Goal: Check status: Check status

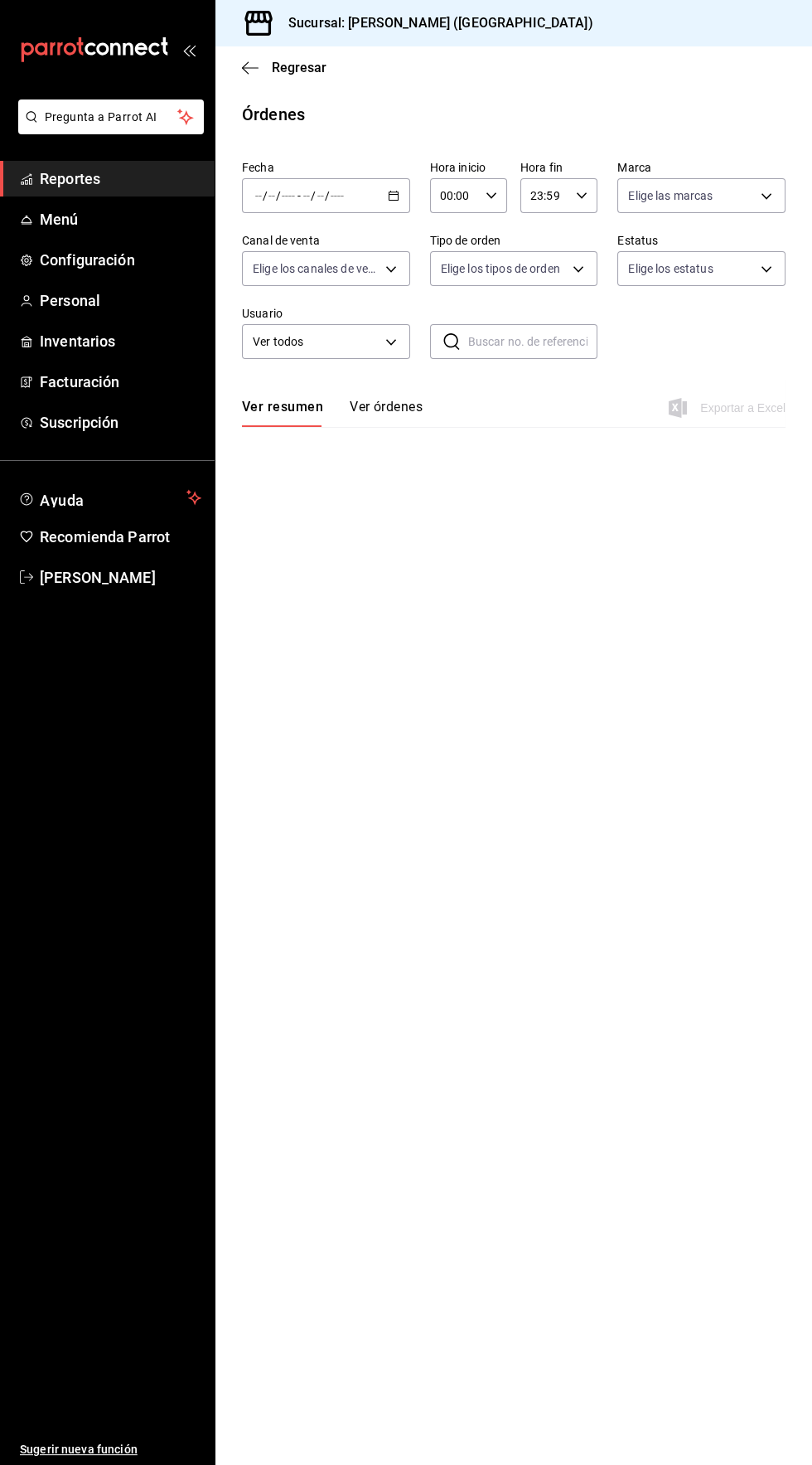
click at [394, 191] on icon "button" at bounding box center [394, 196] width 12 height 12
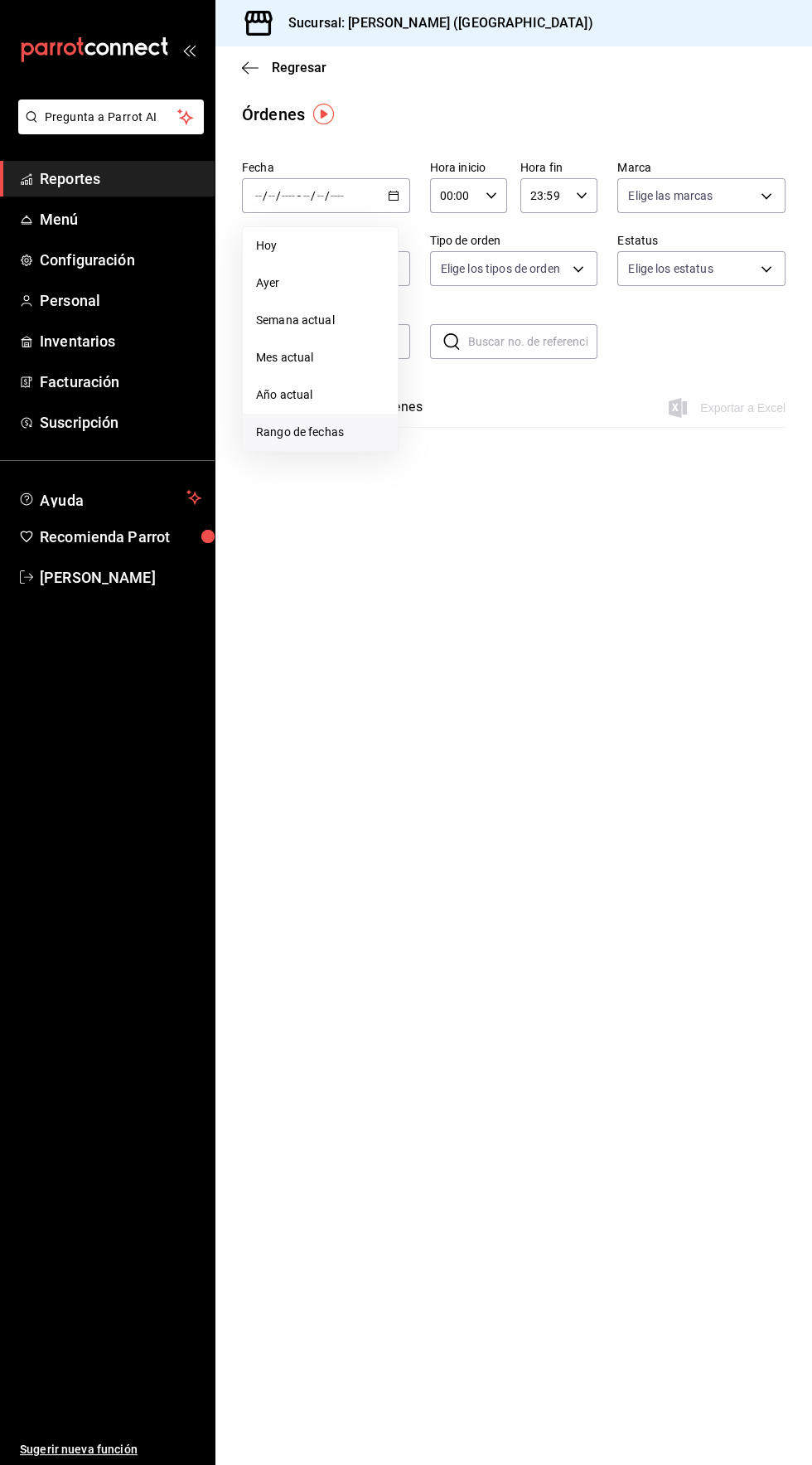
click at [325, 429] on span "Rango de fechas" at bounding box center [320, 432] width 128 height 18
click at [549, 378] on abbr "19" at bounding box center [550, 379] width 11 height 12
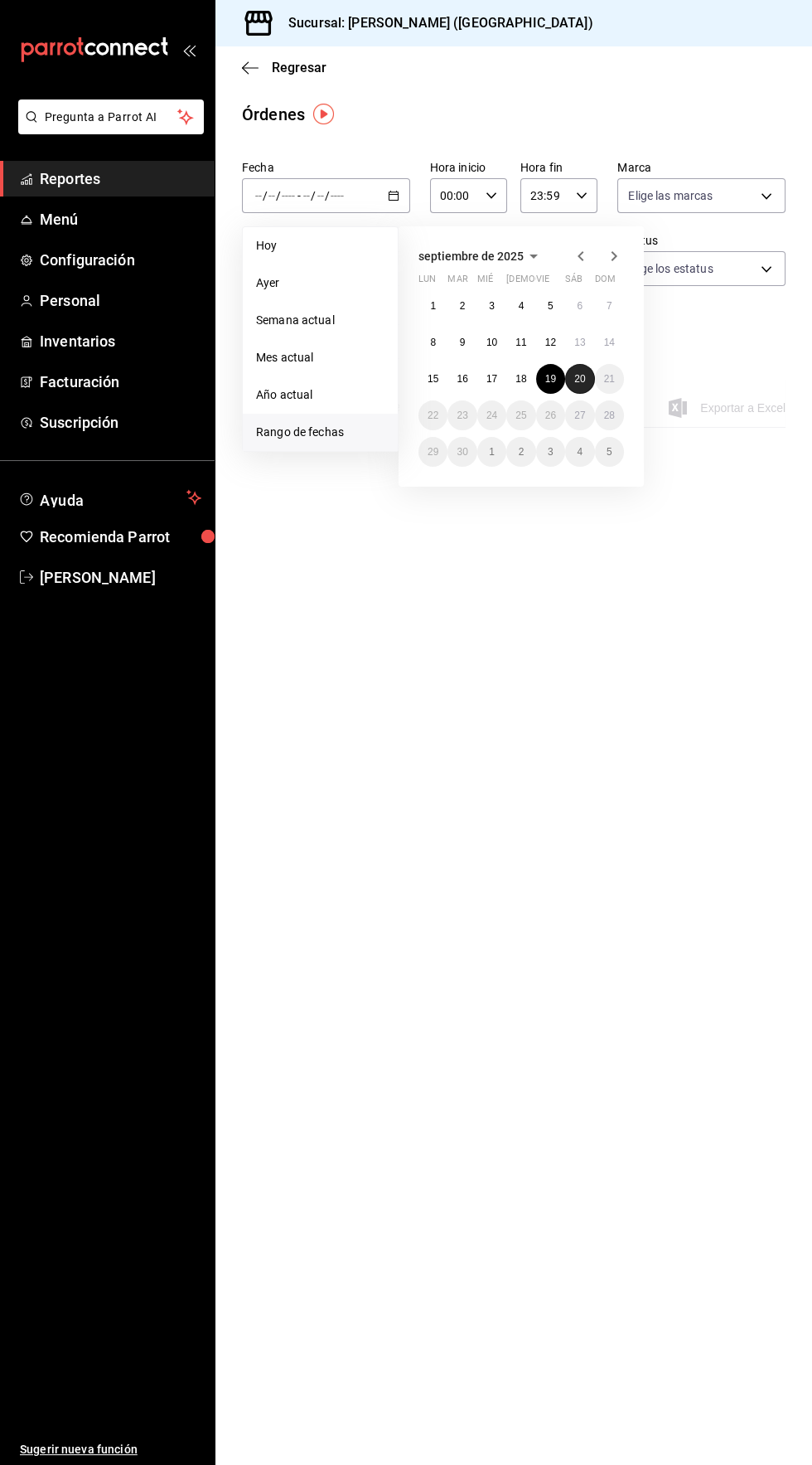
click at [579, 378] on abbr "20" at bounding box center [580, 379] width 11 height 12
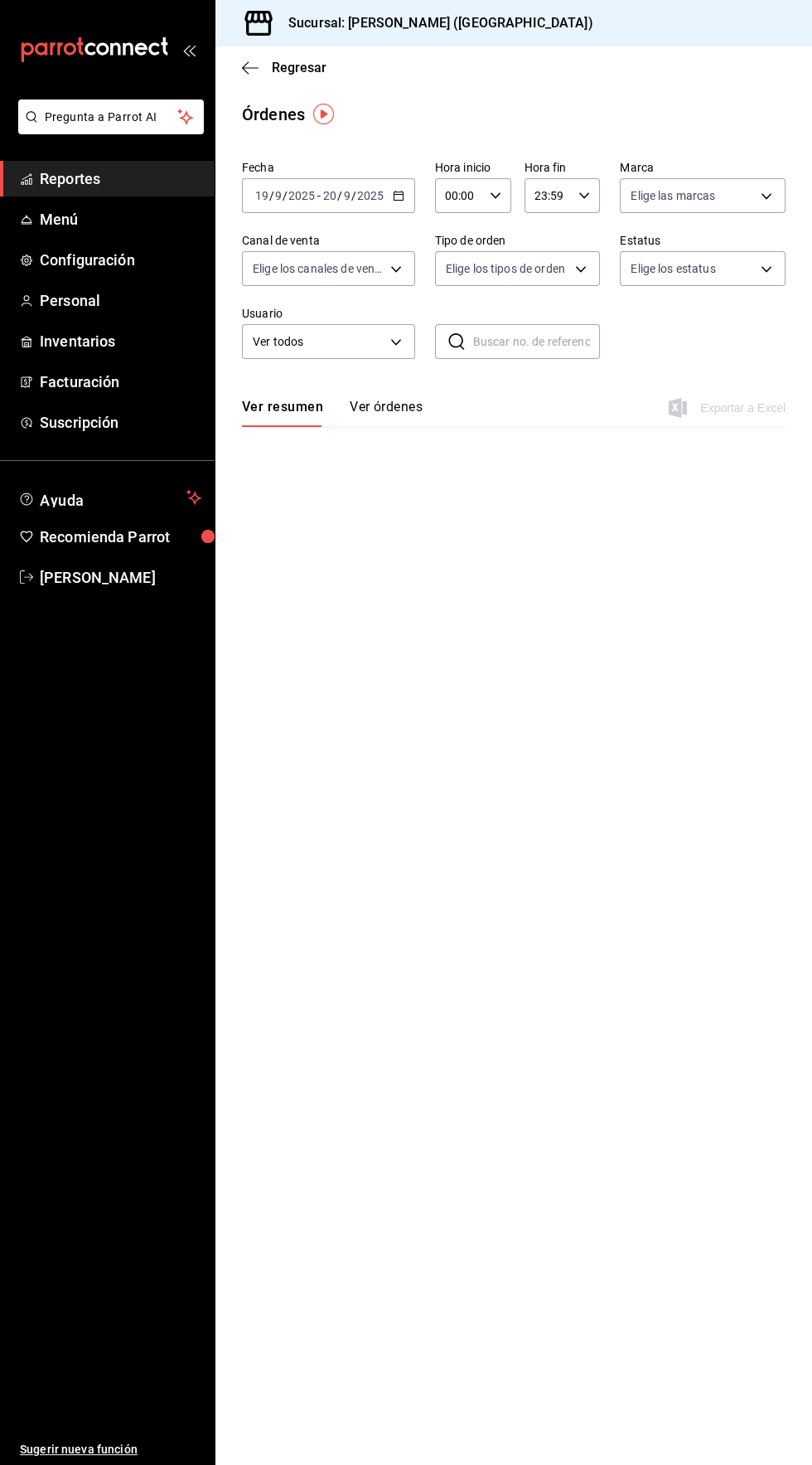
click at [491, 195] on \(Stroke\) "button" at bounding box center [494, 194] width 10 height 6
click at [457, 313] on span "04" at bounding box center [453, 306] width 12 height 14
click at [366, 795] on div at bounding box center [406, 732] width 812 height 1465
click at [394, 194] on icon "button" at bounding box center [394, 196] width 12 height 12
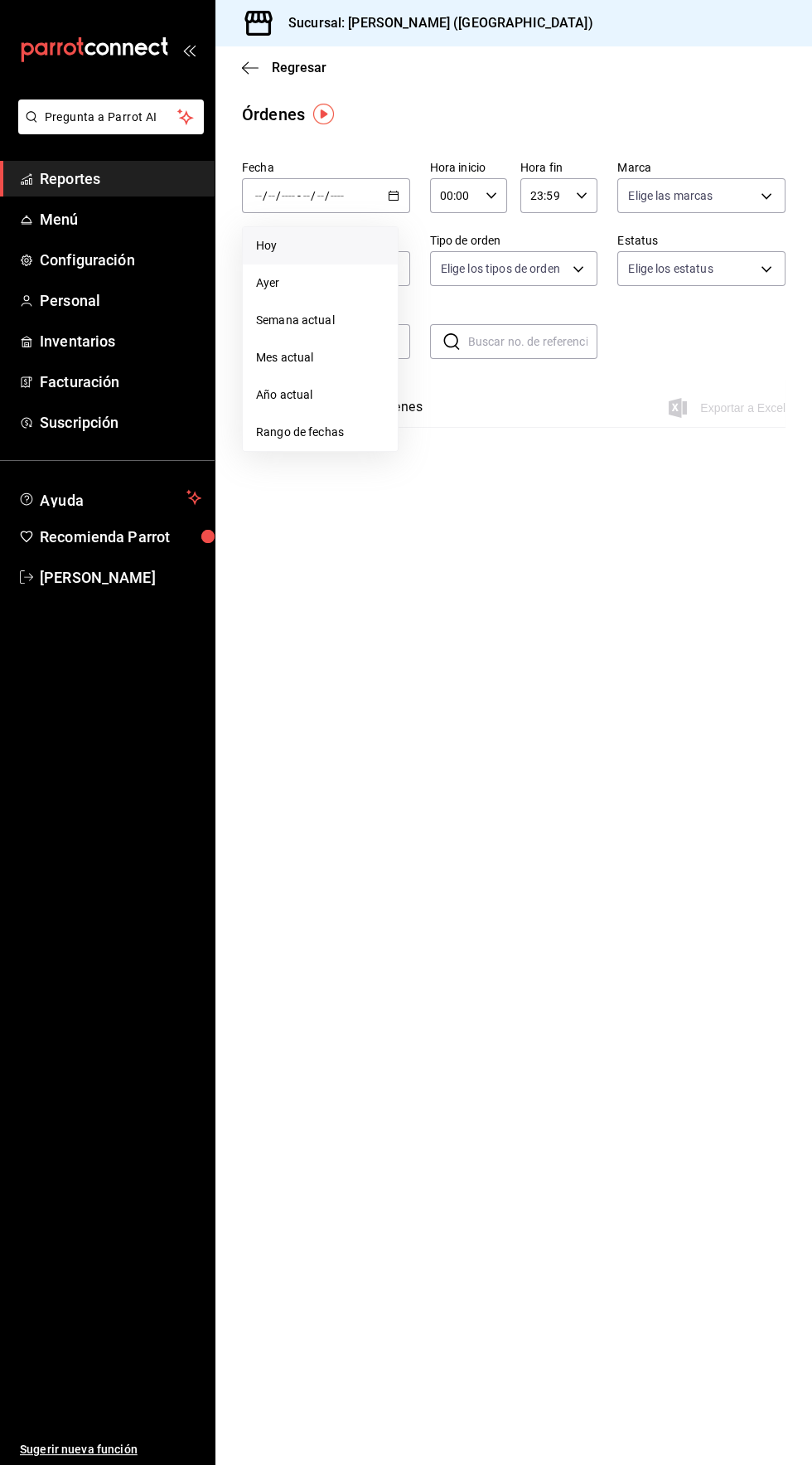
click at [301, 238] on span "Hoy" at bounding box center [320, 245] width 128 height 18
click at [393, 196] on icon "button" at bounding box center [399, 196] width 12 height 12
click at [331, 431] on span "Rango de fechas" at bounding box center [320, 432] width 128 height 18
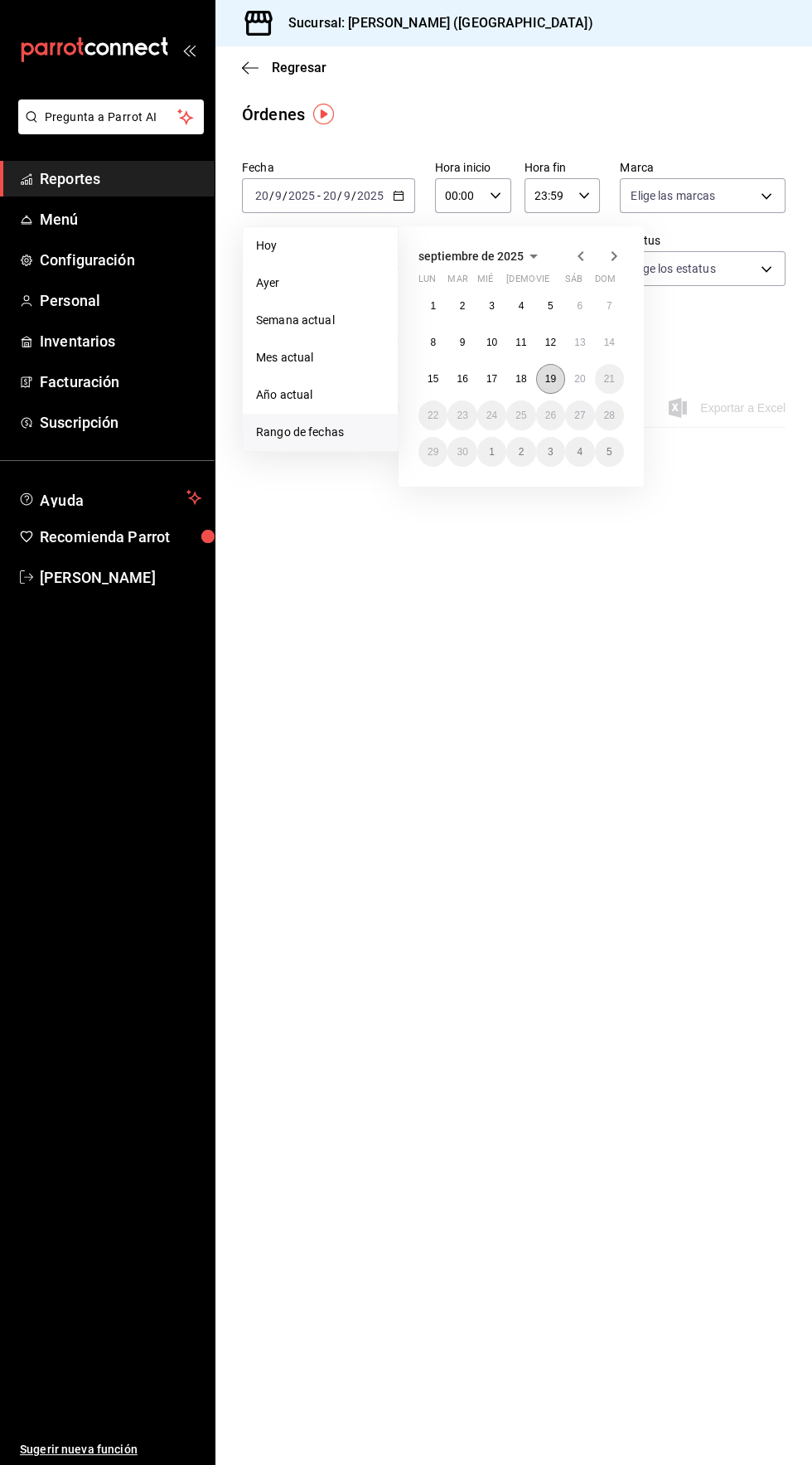
click at [557, 382] on button "19" at bounding box center [550, 378] width 29 height 30
click at [579, 378] on abbr "20" at bounding box center [580, 379] width 11 height 12
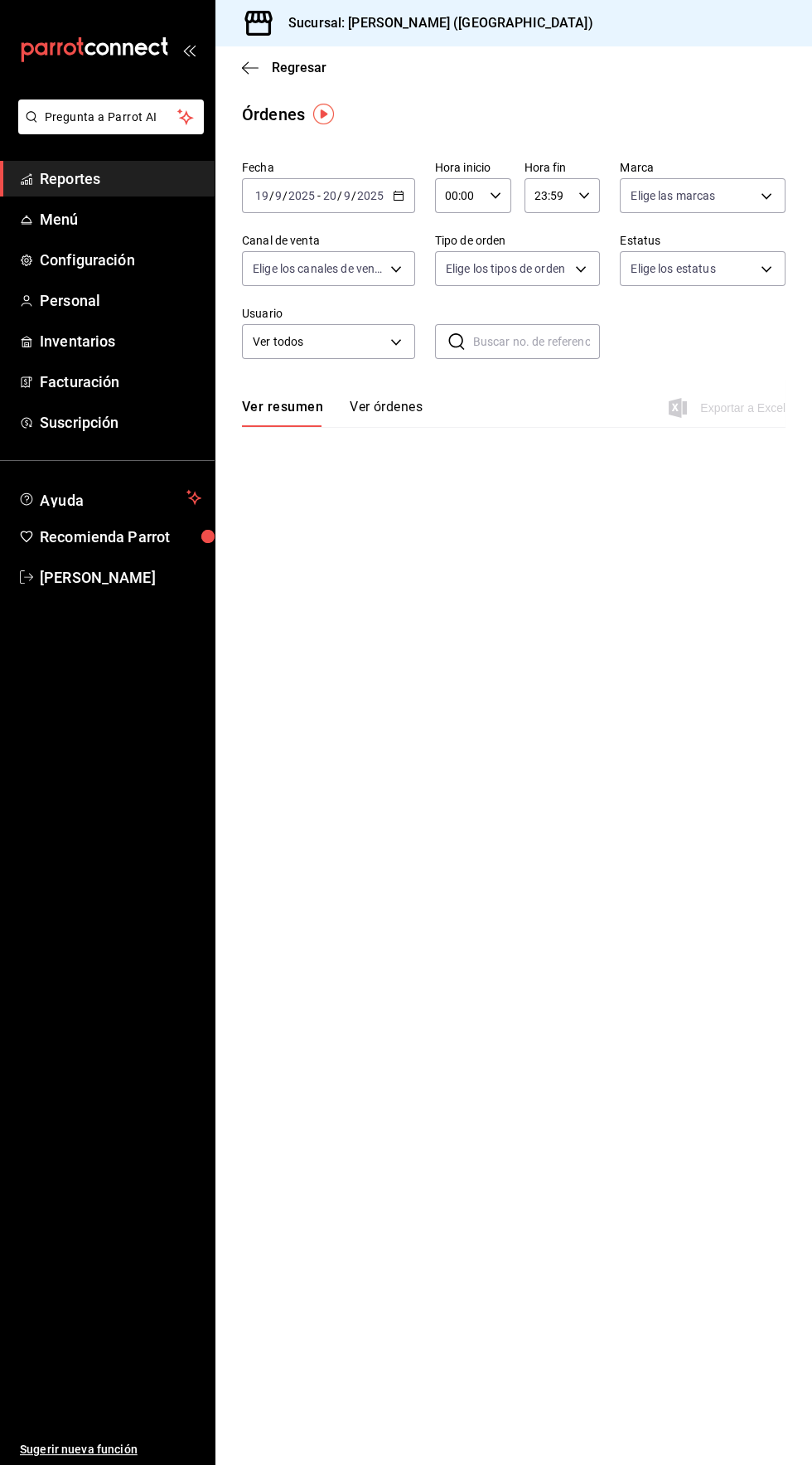
click at [493, 194] on icon "button" at bounding box center [495, 196] width 12 height 12
click at [451, 292] on span "04" at bounding box center [453, 290] width 12 height 14
click at [693, 96] on div at bounding box center [406, 732] width 812 height 1465
click at [493, 194] on icon "button" at bounding box center [495, 196] width 12 height 12
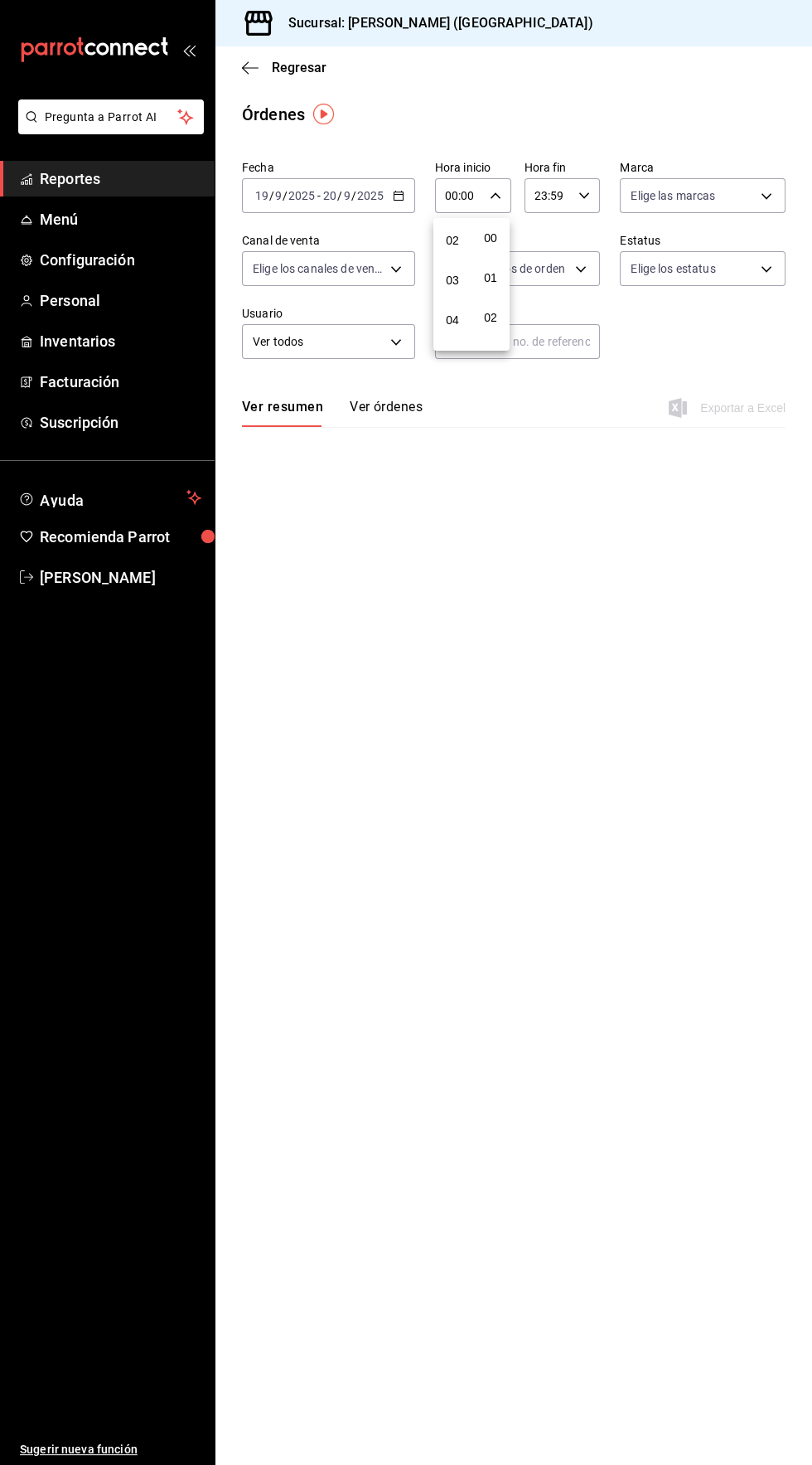
scroll to position [74, 0]
click at [453, 332] on button "04" at bounding box center [452, 322] width 31 height 33
click at [698, 79] on div at bounding box center [406, 732] width 812 height 1465
click at [70, 170] on span "Reportes" at bounding box center [120, 178] width 161 height 22
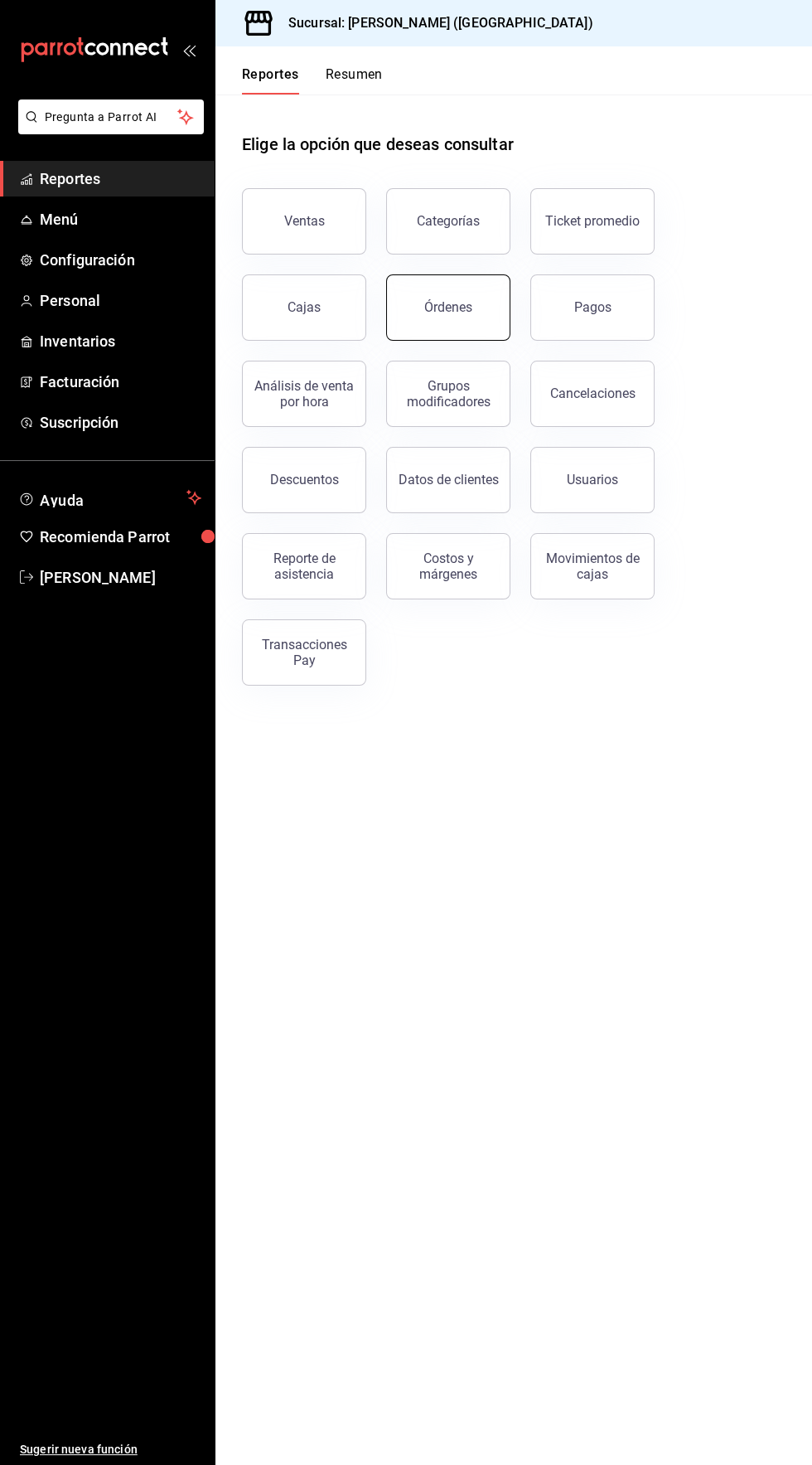
click at [447, 310] on div "Órdenes" at bounding box center [448, 307] width 48 height 16
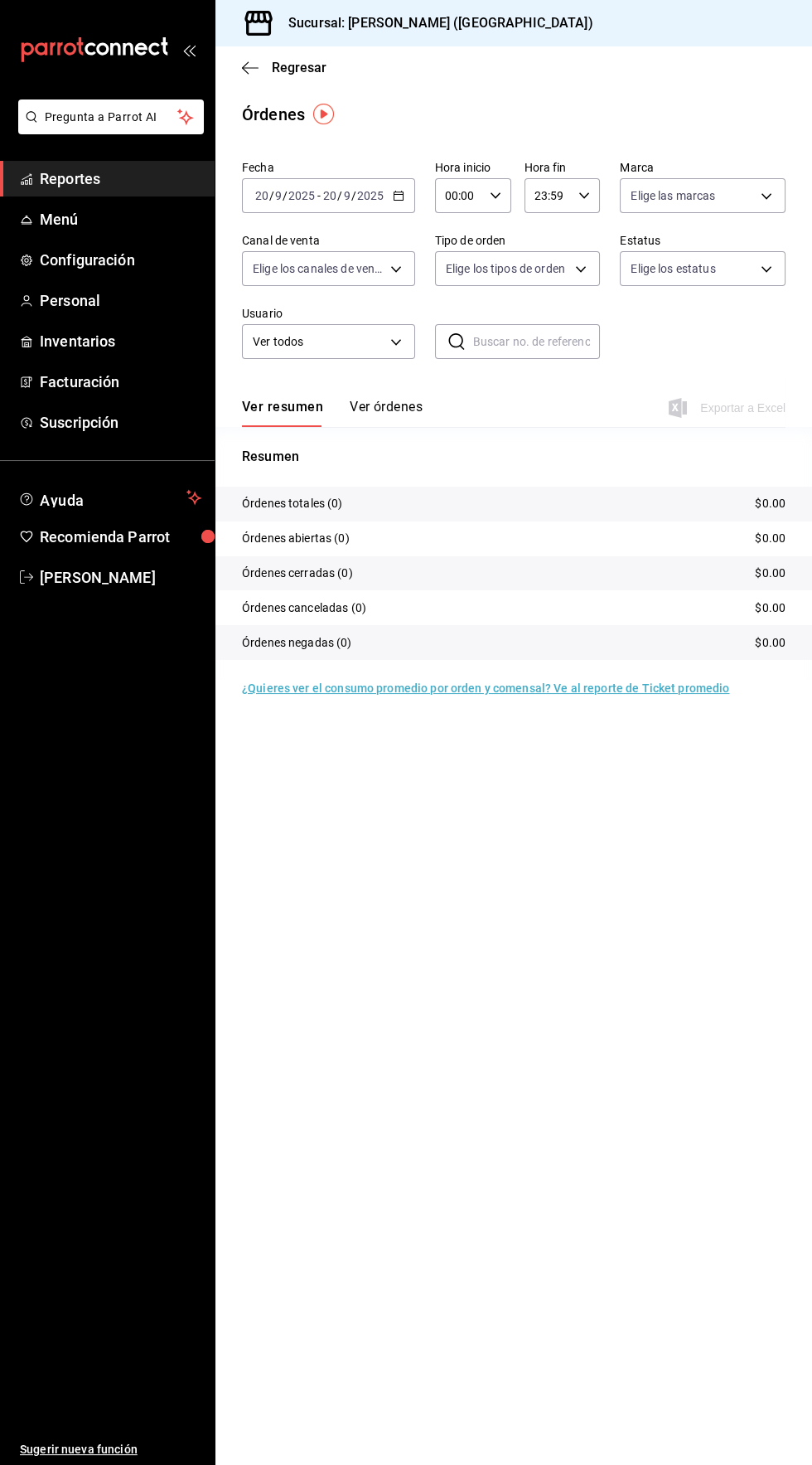
click at [397, 194] on icon "button" at bounding box center [399, 196] width 12 height 12
click at [328, 431] on span "Rango de fechas" at bounding box center [320, 432] width 128 height 18
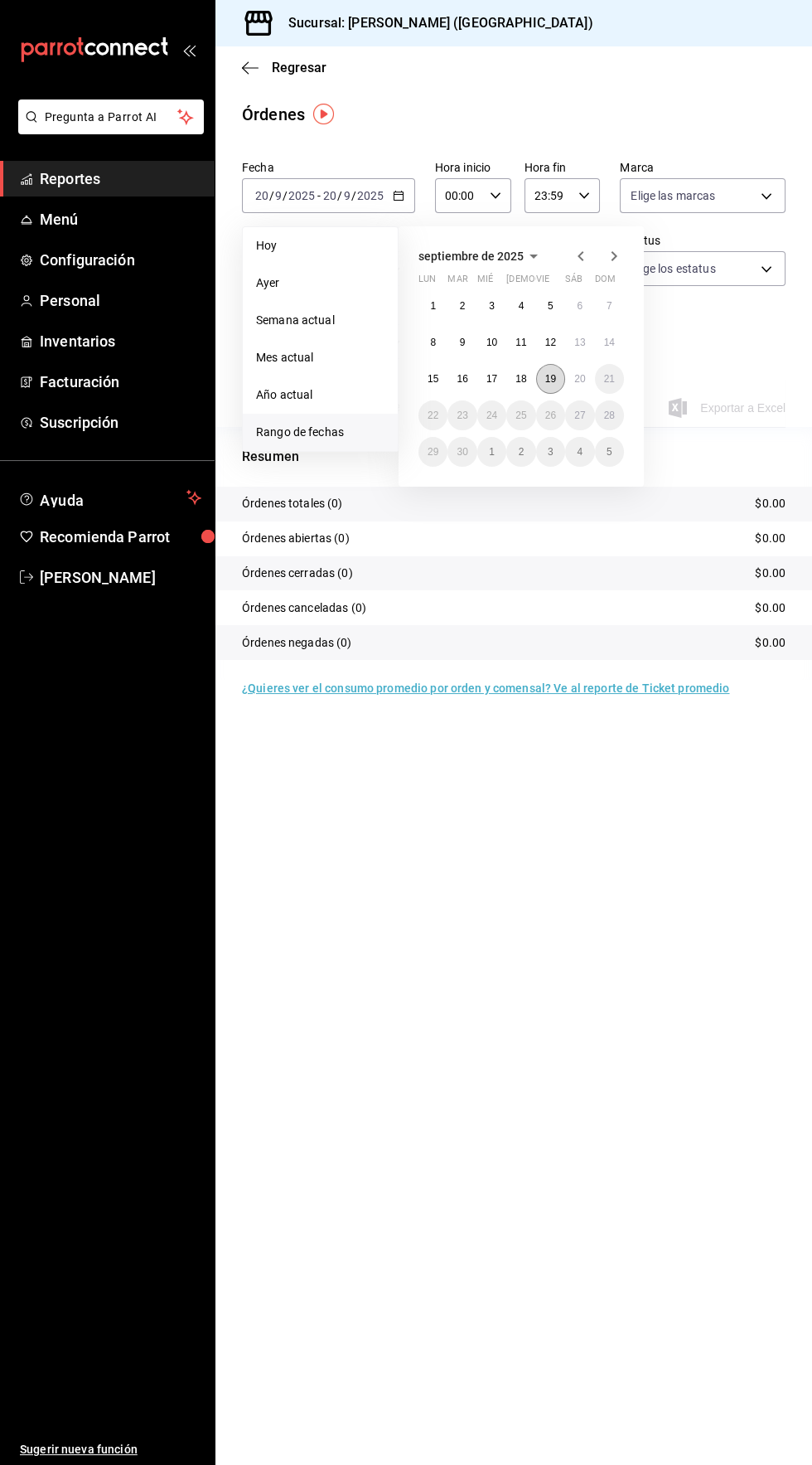
click at [550, 378] on abbr "19" at bounding box center [550, 379] width 11 height 12
click at [580, 377] on abbr "20" at bounding box center [580, 379] width 11 height 12
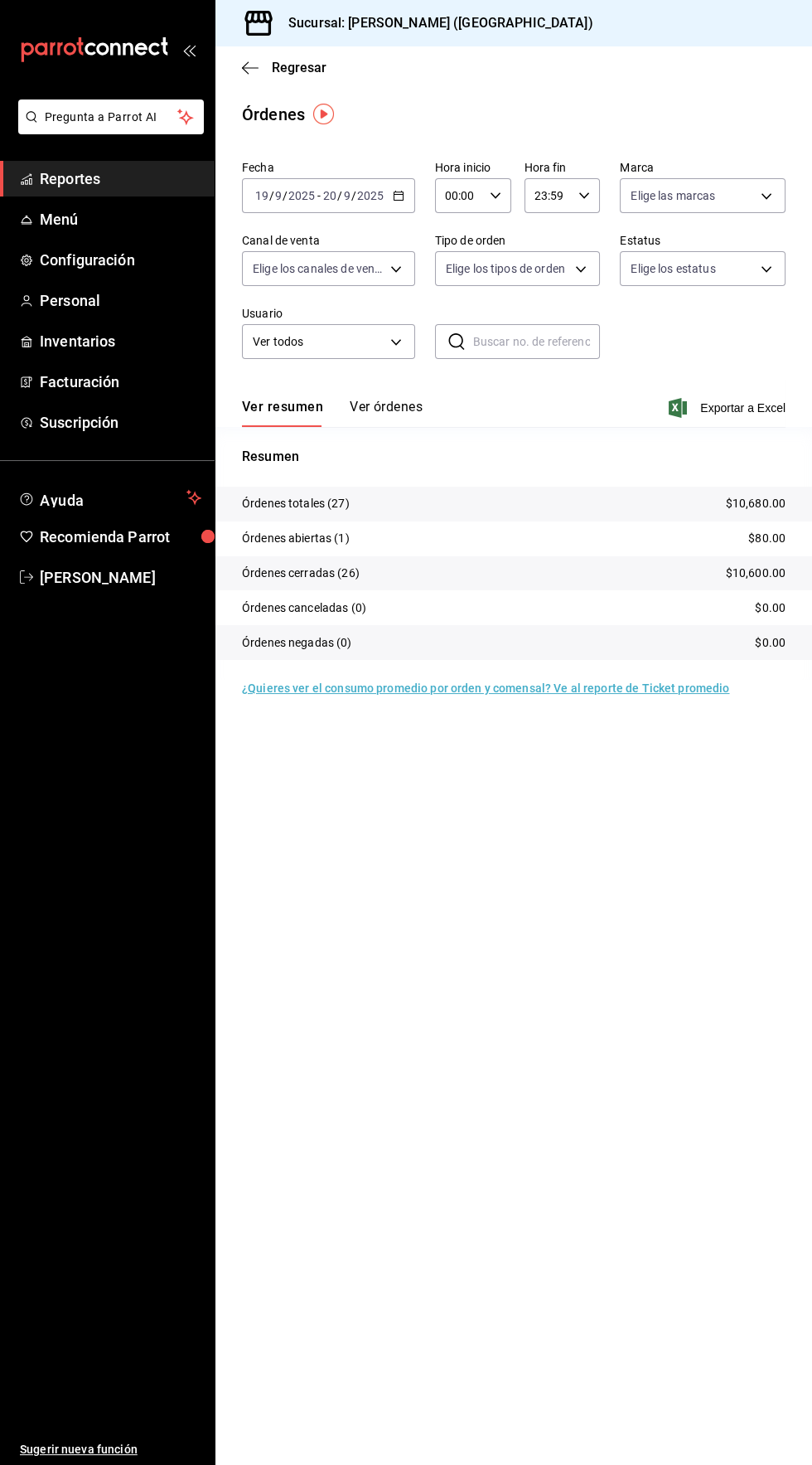
click at [464, 194] on input "00:00" at bounding box center [459, 195] width 48 height 33
click at [451, 293] on span "04" at bounding box center [453, 291] width 12 height 14
type input "04:00"
click at [591, 1045] on div at bounding box center [406, 732] width 812 height 1465
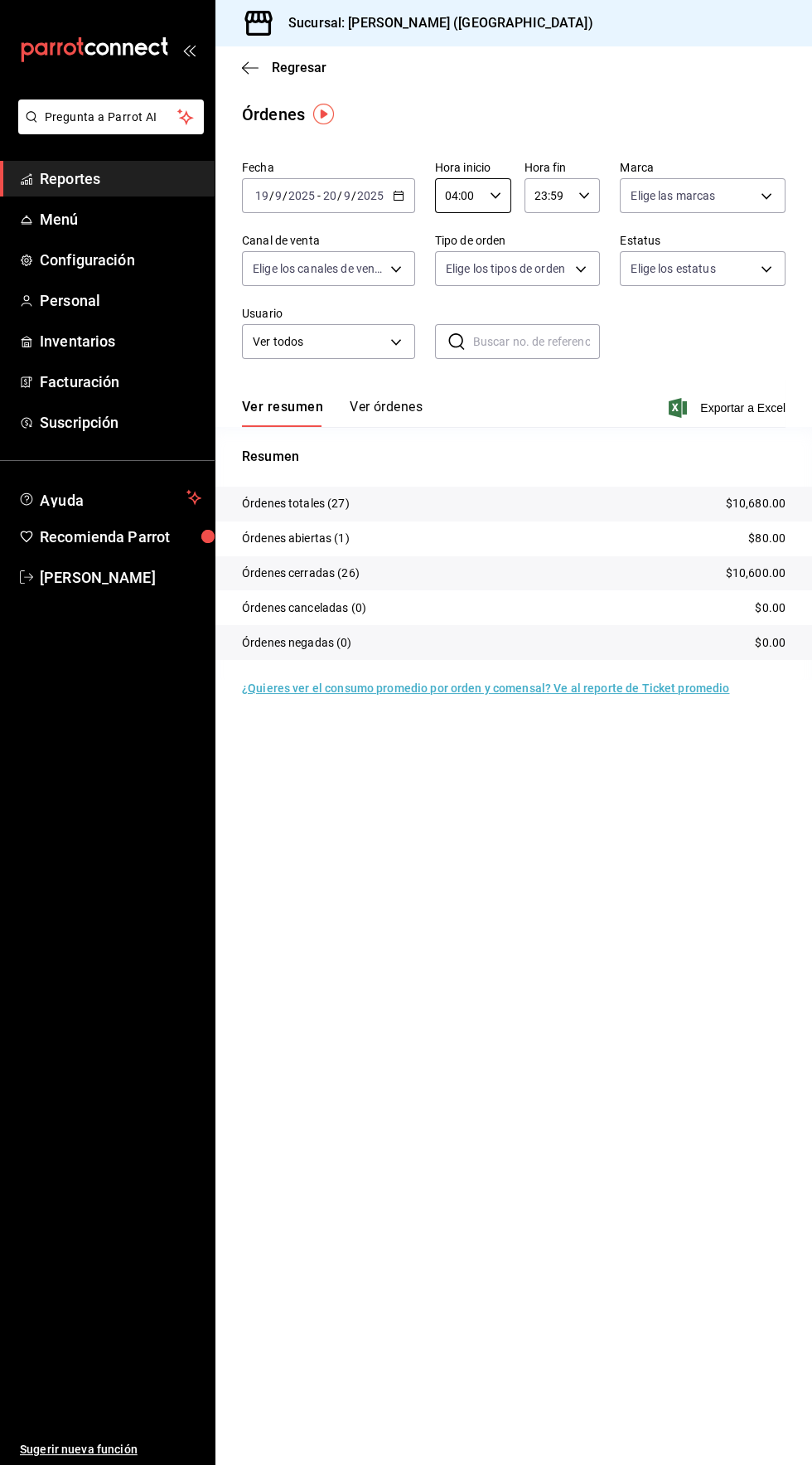
click at [404, 417] on button "Ver órdenes" at bounding box center [386, 413] width 73 height 28
